Goal: Find contact information: Obtain details needed to contact an individual or organization

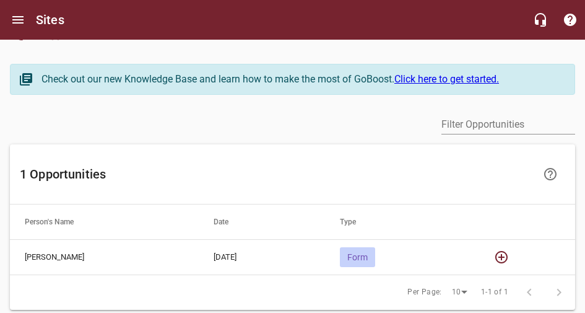
scroll to position [43, 0]
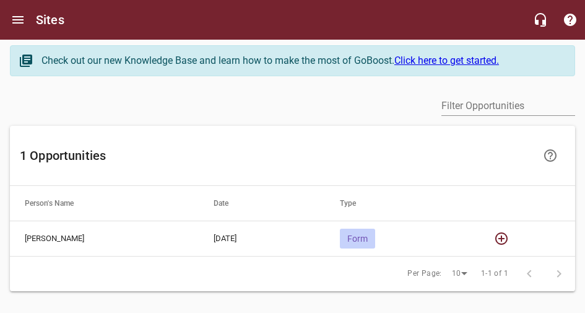
click at [199, 220] on td "[PERSON_NAME]" at bounding box center [104, 237] width 189 height 35
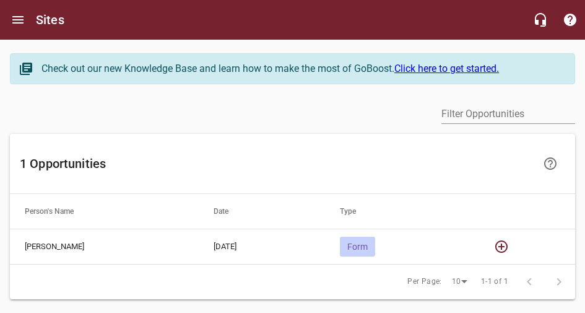
scroll to position [0, 0]
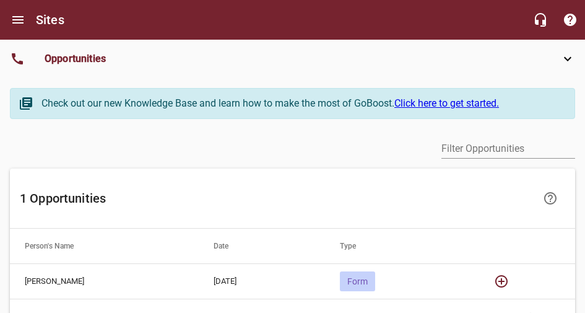
click at [0, 0] on span "Jobs" at bounding box center [0, 0] width 0 height 0
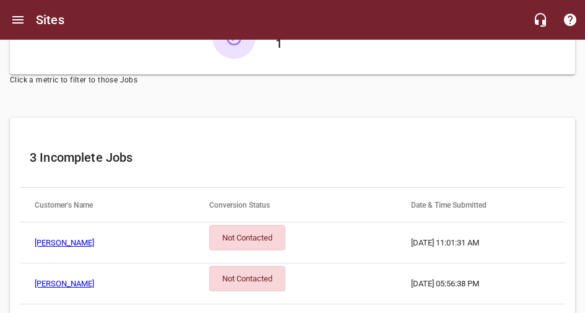
scroll to position [228, 0]
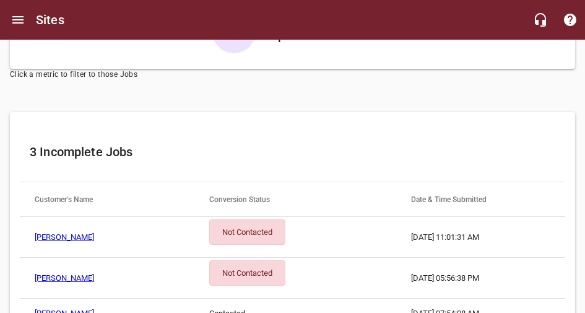
click at [94, 232] on link "[PERSON_NAME]" at bounding box center [64, 236] width 59 height 9
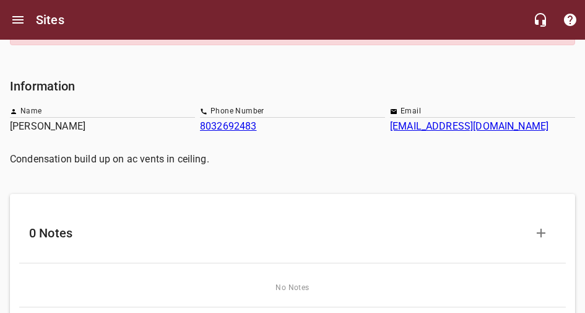
scroll to position [178, 0]
click at [462, 120] on link "[EMAIL_ADDRESS][DOMAIN_NAME]" at bounding box center [469, 126] width 158 height 12
